Goal: Check status: Check status

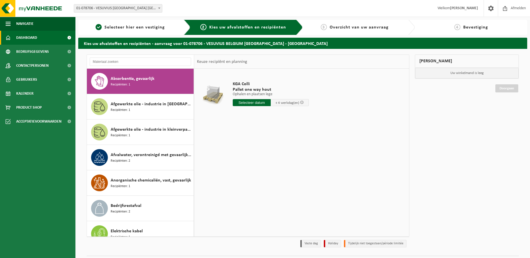
click at [39, 39] on link "Dashboard" at bounding box center [37, 38] width 75 height 14
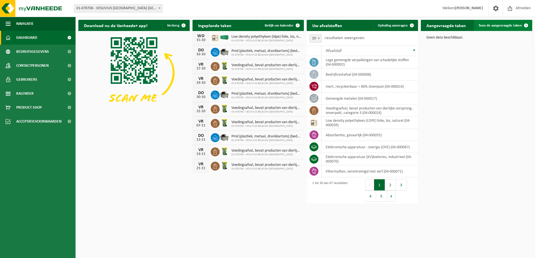
click at [500, 25] on span "Toon de aangevraagde taken" at bounding box center [499, 26] width 43 height 4
click at [391, 185] on button "2" at bounding box center [390, 184] width 11 height 11
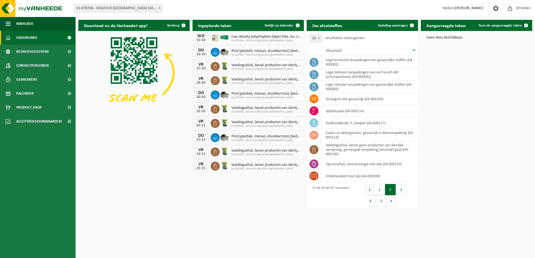
click at [404, 192] on button "3" at bounding box center [401, 189] width 11 height 11
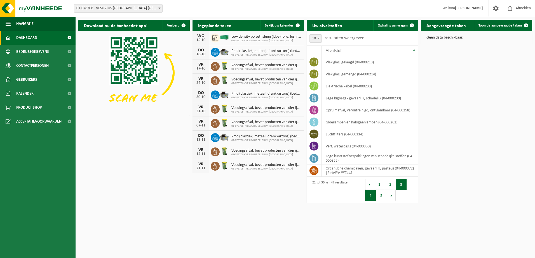
click at [372, 197] on button "4" at bounding box center [370, 195] width 11 height 11
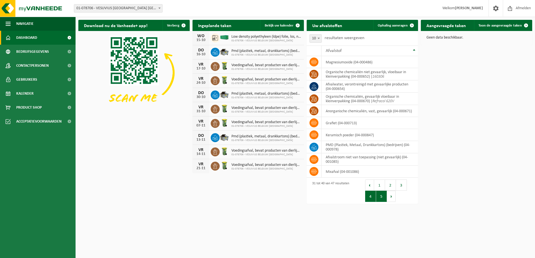
click at [379, 197] on button "5" at bounding box center [381, 196] width 11 height 11
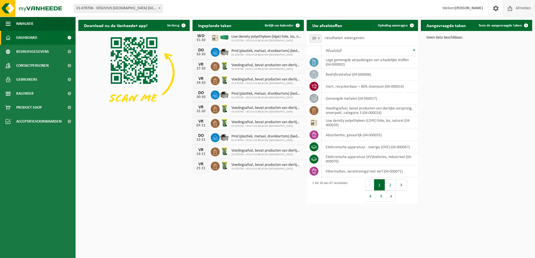
click at [518, 8] on span "Afmelden" at bounding box center [523, 8] width 18 height 16
